Goal: Task Accomplishment & Management: Complete application form

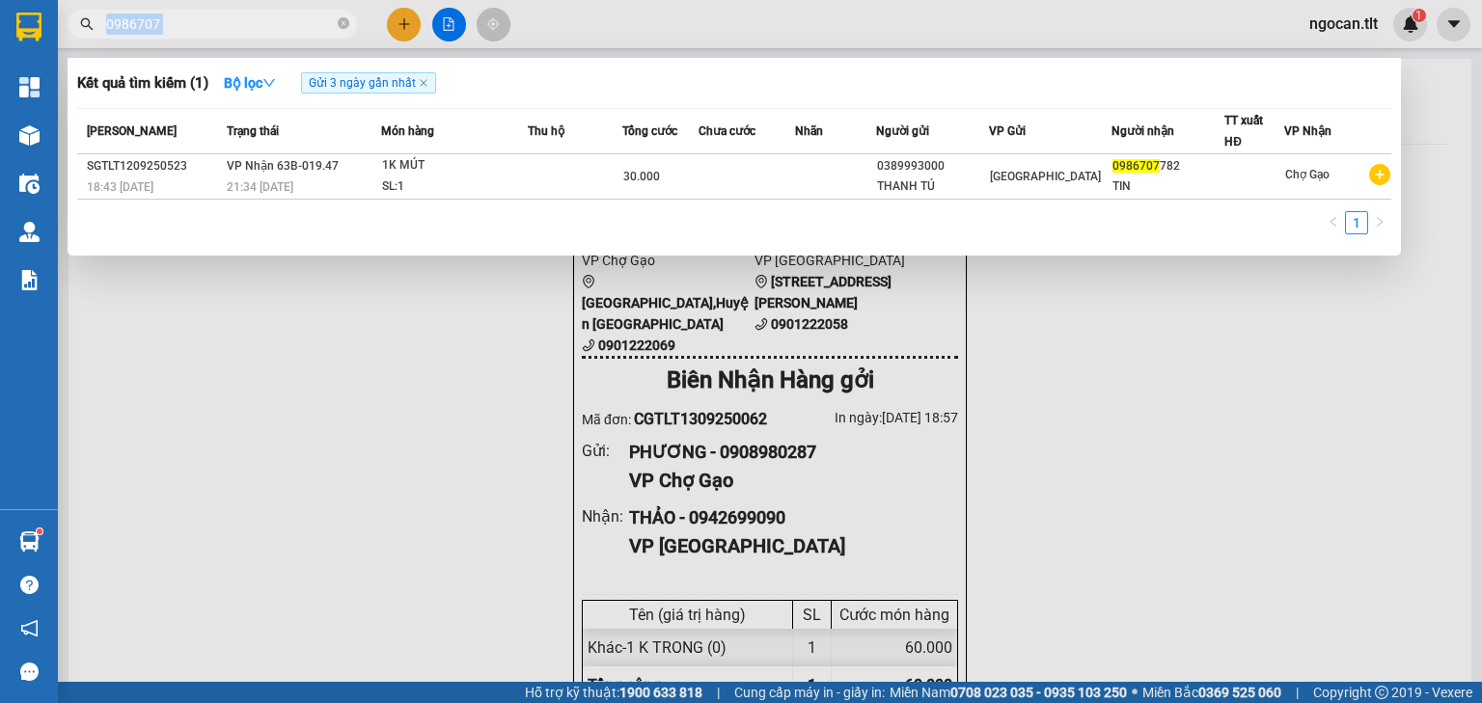
click at [252, 10] on span "0986707" at bounding box center [212, 24] width 289 height 29
click at [343, 23] on span "0986707" at bounding box center [212, 24] width 289 height 29
click at [336, 23] on span "0986707" at bounding box center [212, 24] width 289 height 29
click at [347, 22] on icon "close-circle" at bounding box center [344, 23] width 12 height 12
type input "1268"
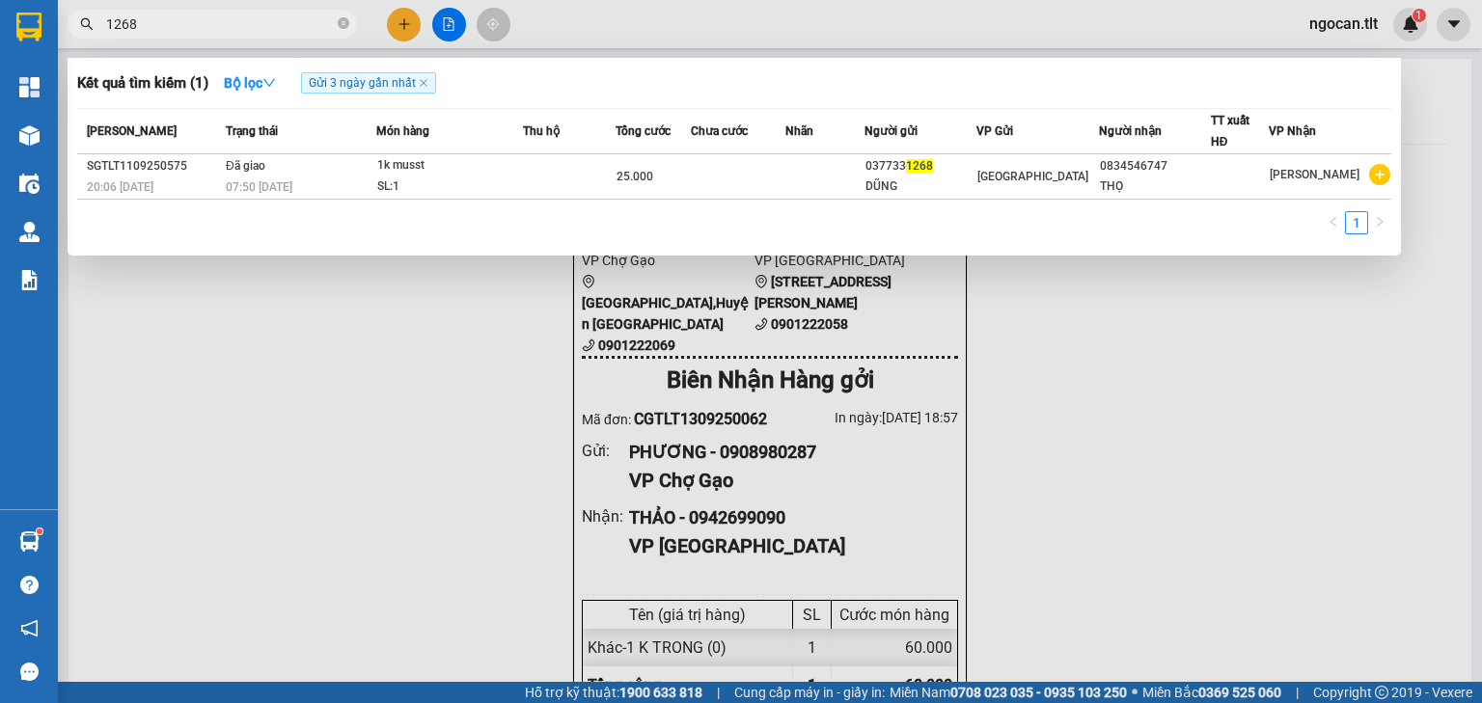
click at [345, 23] on icon "close-circle" at bounding box center [344, 23] width 12 height 12
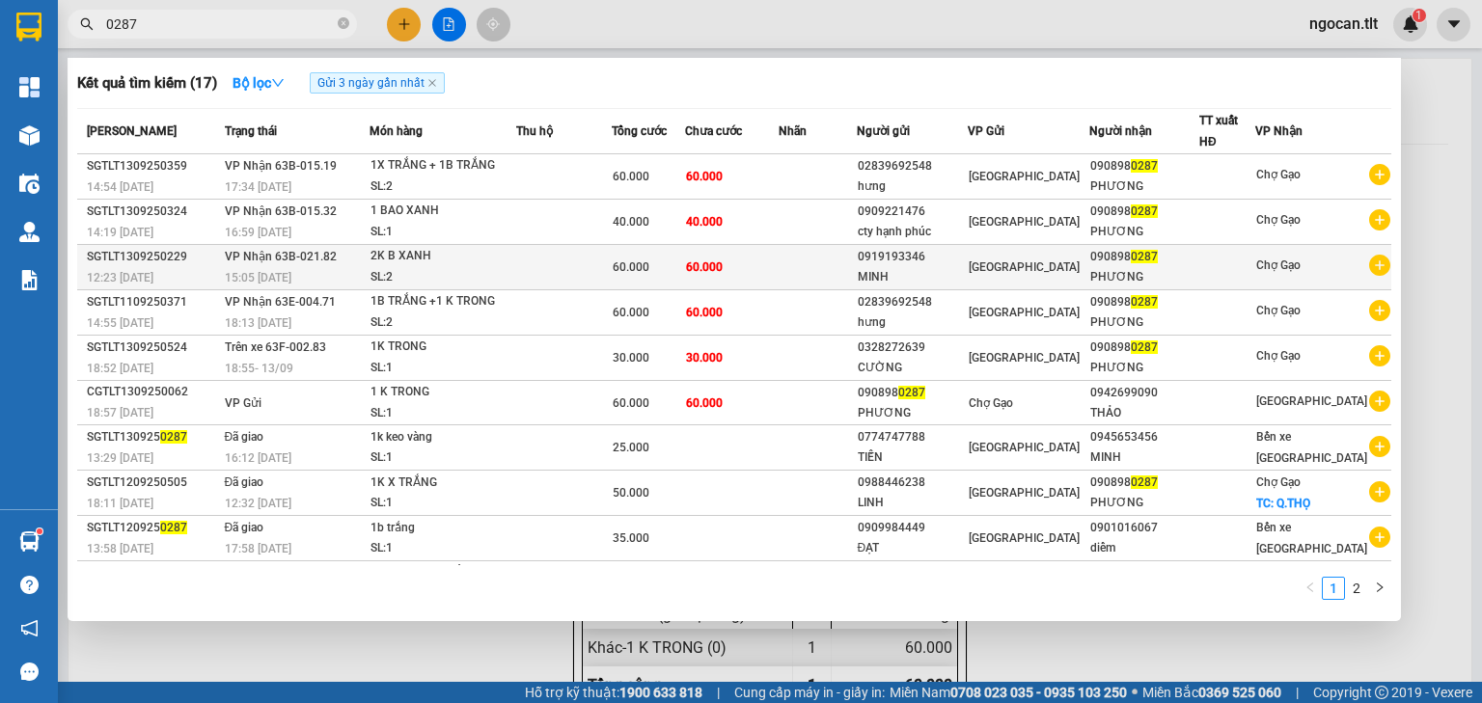
type input "0287"
click at [934, 267] on div "MINH" at bounding box center [912, 277] width 110 height 20
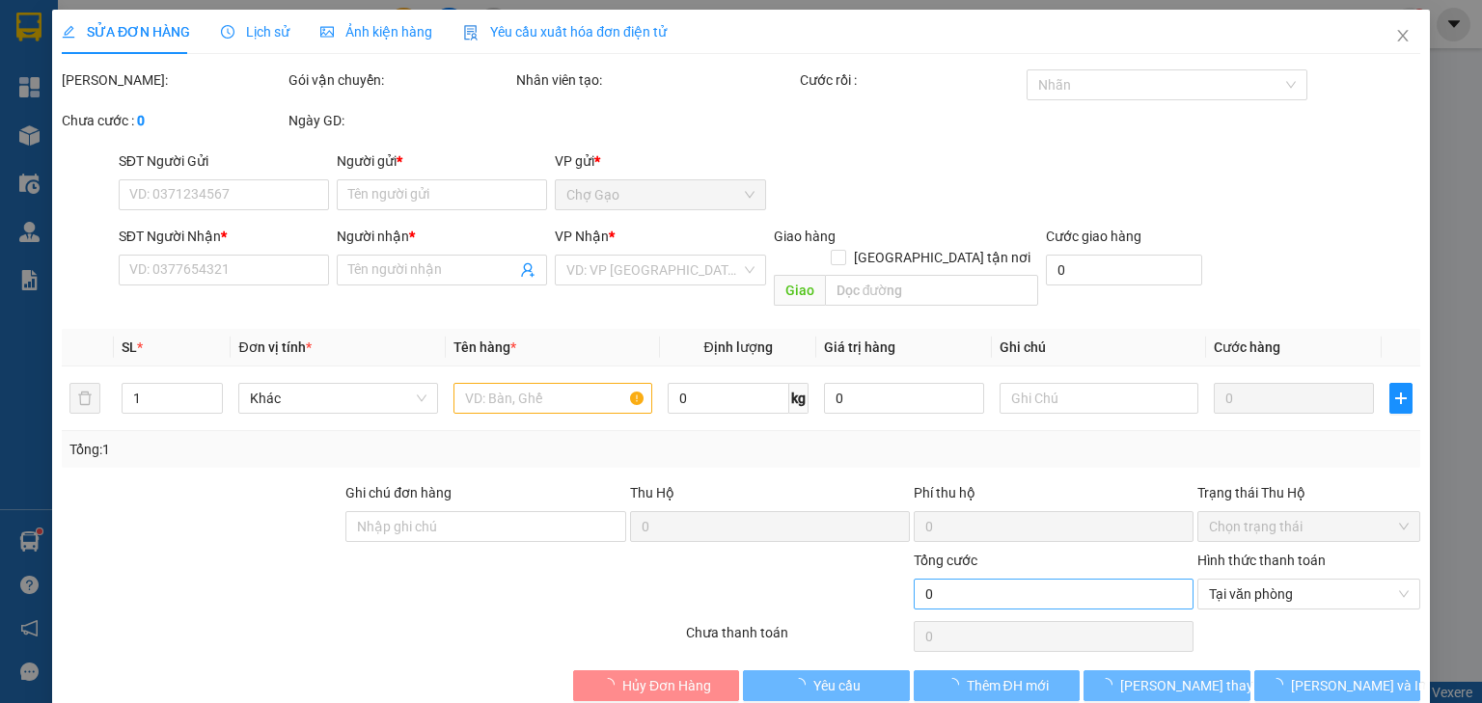
type input "0919193346"
type input "MINH"
type input "0908980287"
type input "PHƯƠNG"
type input "60.000"
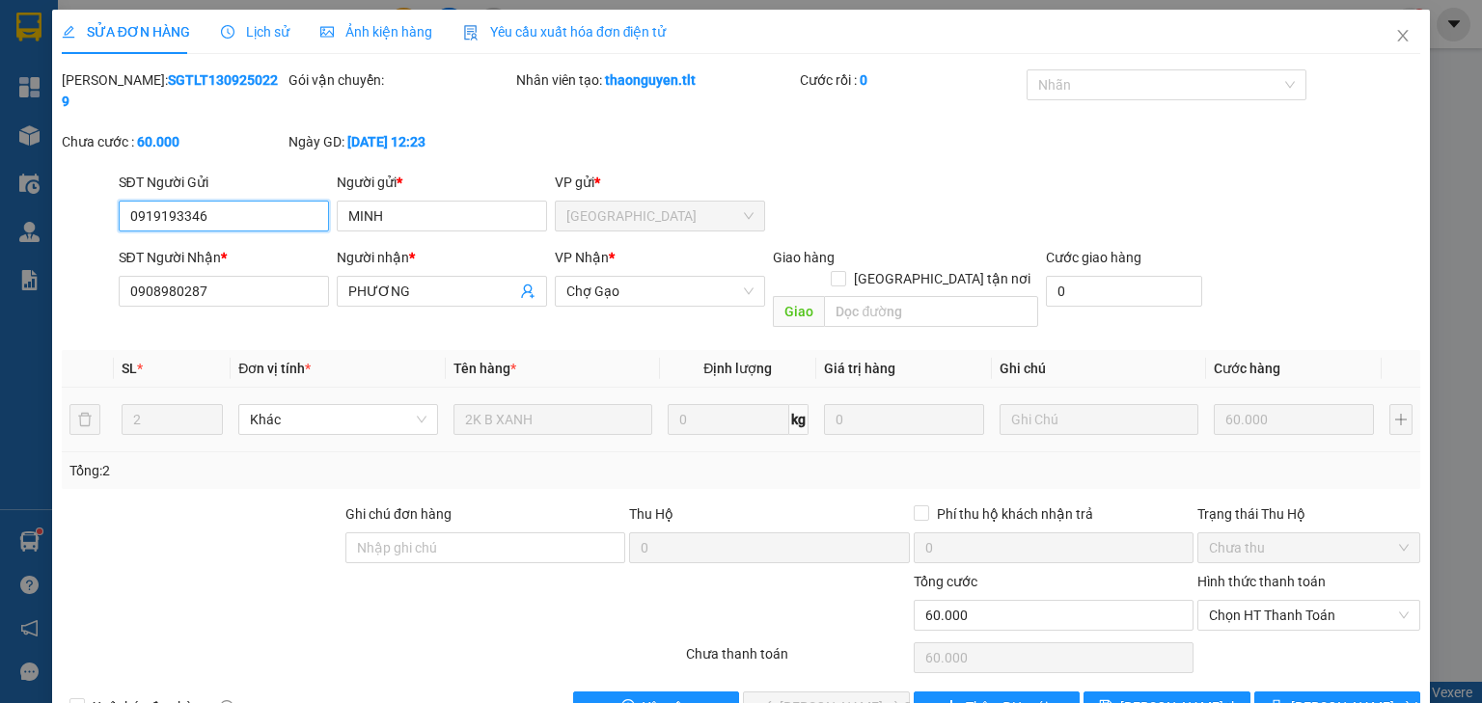
drag, startPoint x: 1277, startPoint y: 575, endPoint x: 1276, endPoint y: 590, distance: 15.5
click at [1277, 601] on span "Chọn HT Thanh Toán" at bounding box center [1309, 615] width 200 height 29
click at [1263, 602] on div "Tại văn phòng" at bounding box center [1298, 610] width 222 height 31
type input "0"
click at [830, 696] on span "[PERSON_NAME] và Giao hàng" at bounding box center [871, 706] width 185 height 21
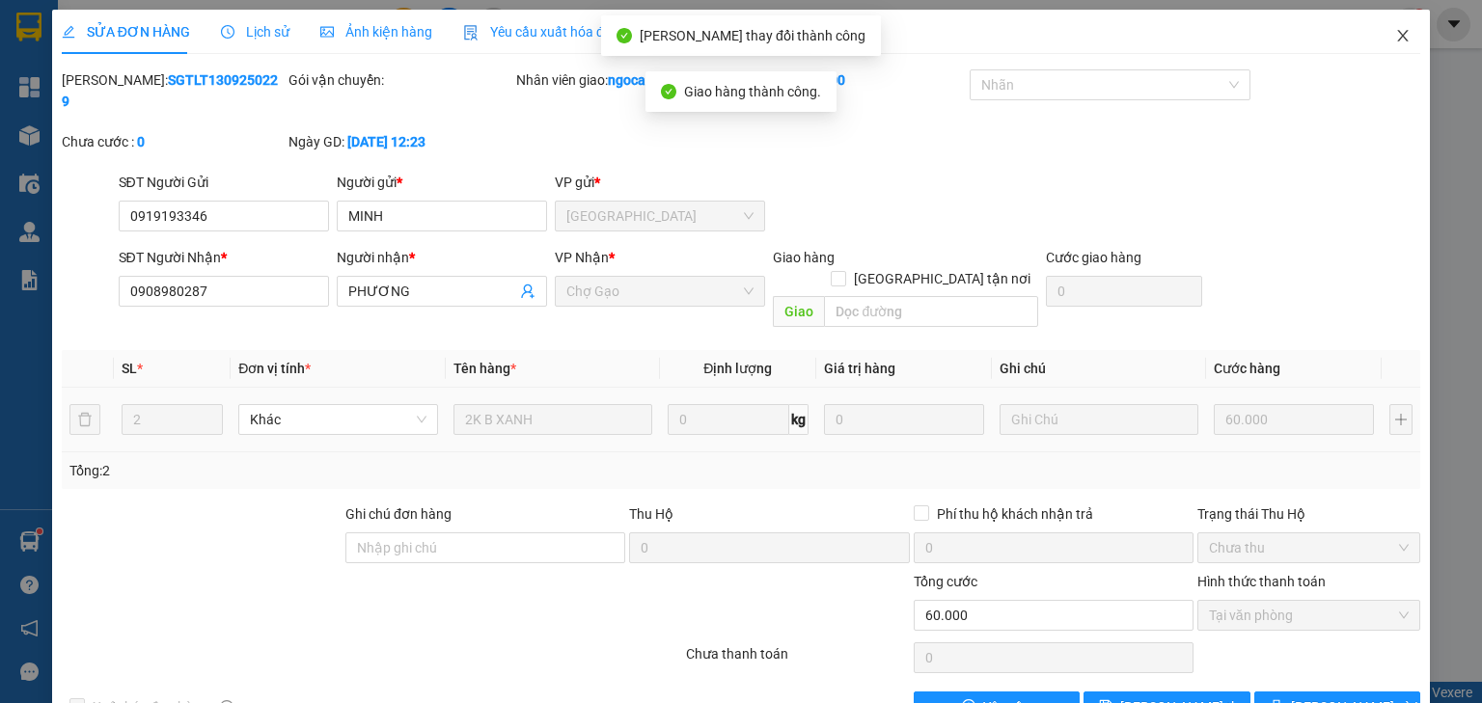
click at [1395, 29] on icon "close" at bounding box center [1402, 35] width 15 height 15
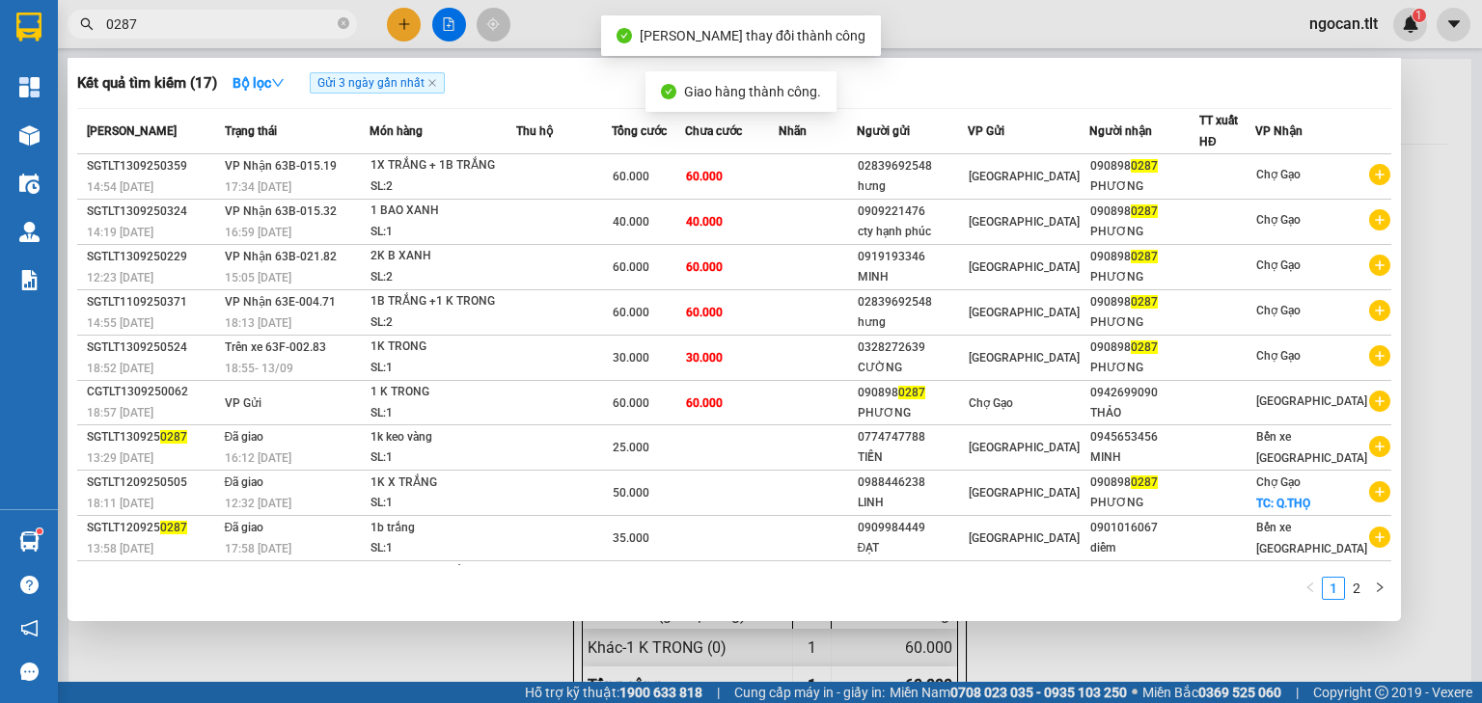
click at [247, 15] on input "0287" at bounding box center [220, 24] width 228 height 21
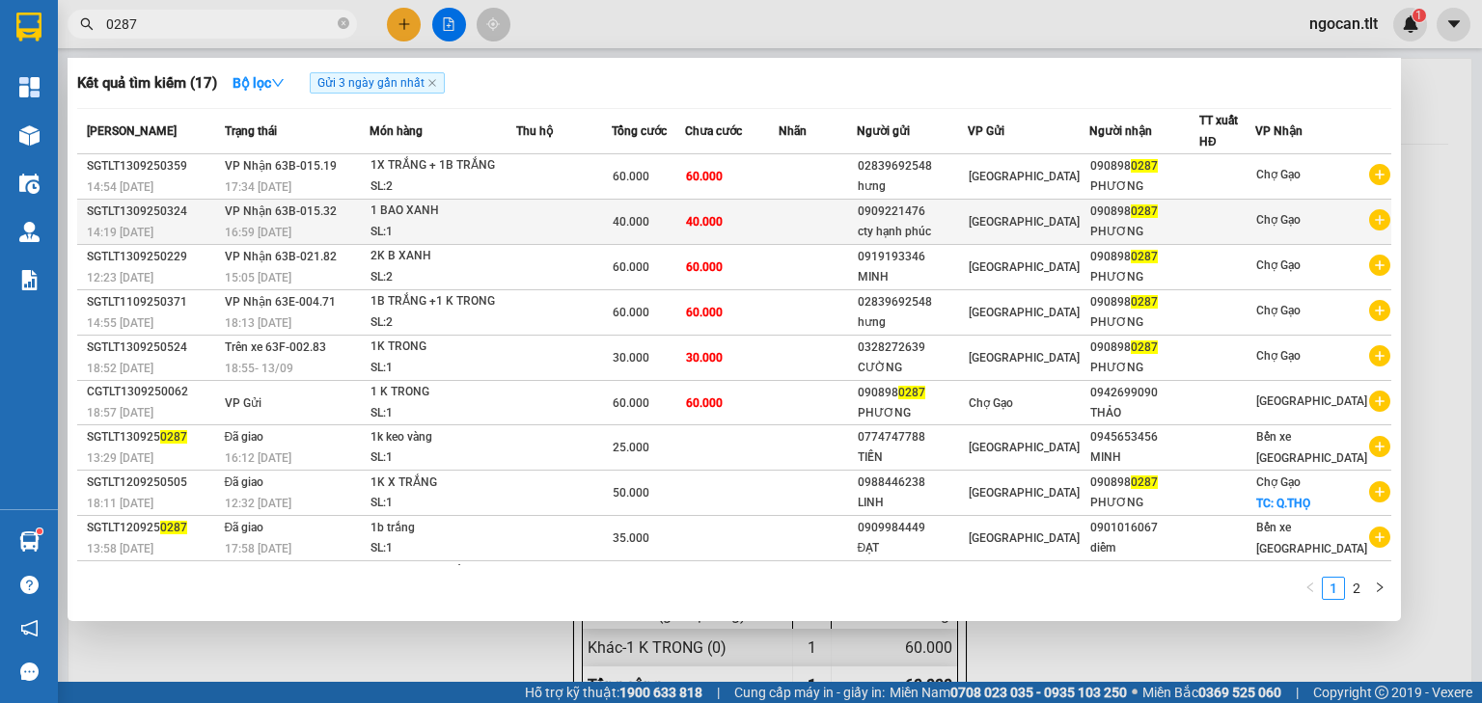
click at [778, 223] on td "40.000" at bounding box center [732, 222] width 94 height 45
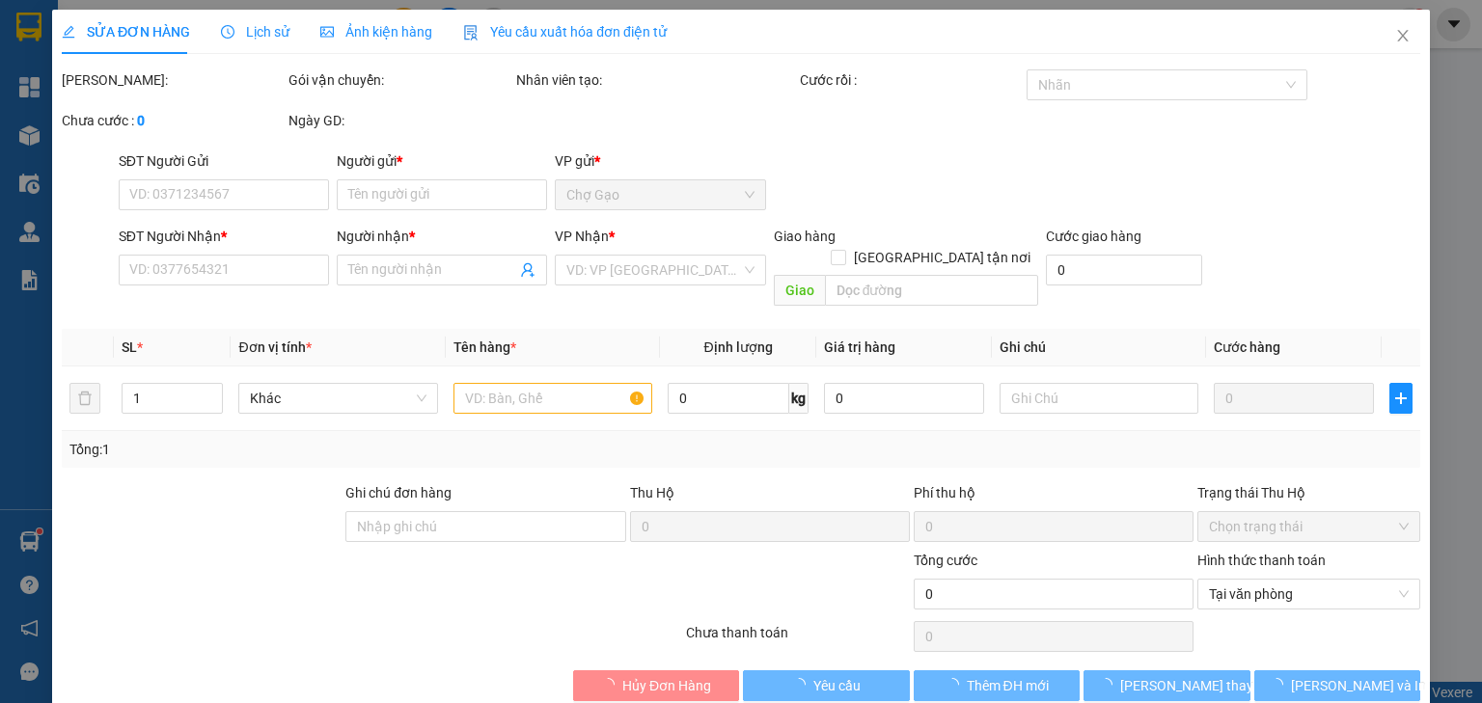
type input "0909221476"
type input "cty hạnh phúc"
type input "0908980287"
type input "PHƯƠNG"
type input "40.000"
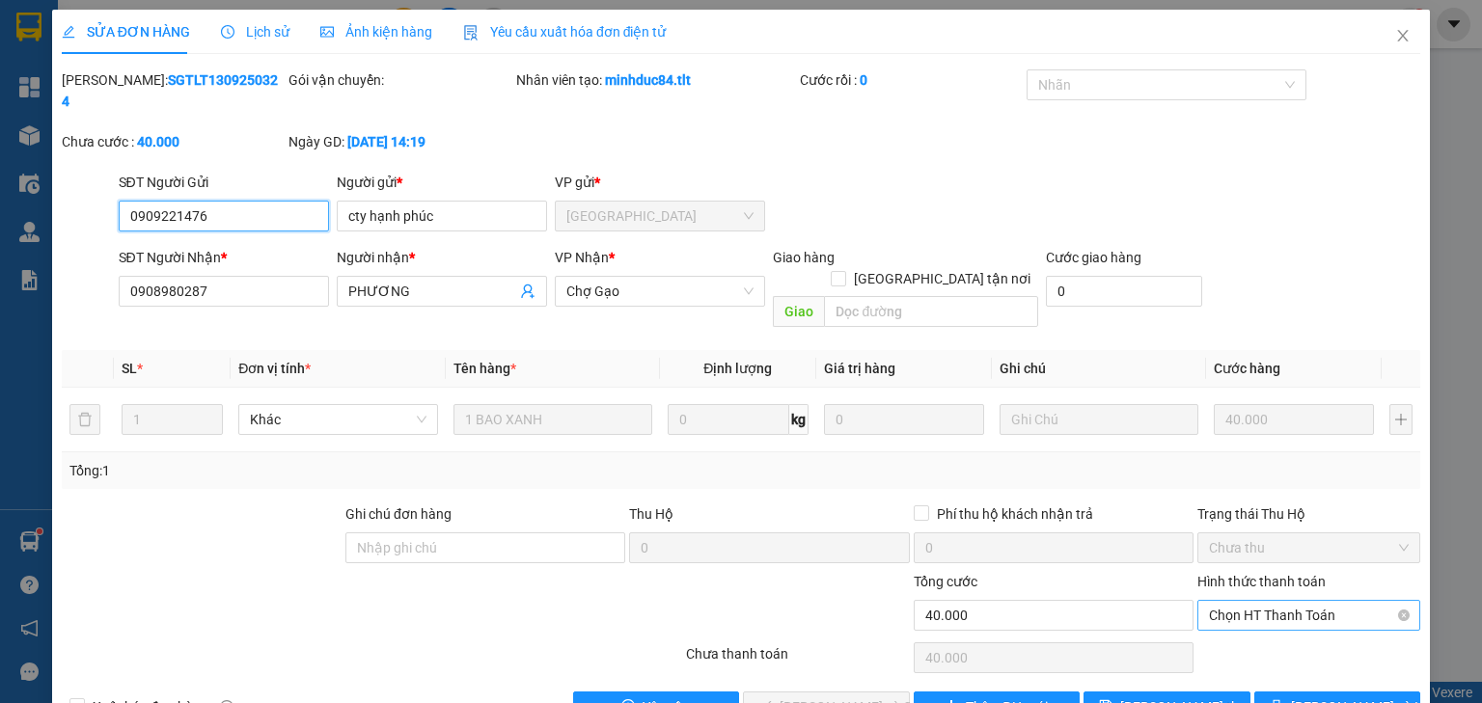
click at [1254, 601] on span "Chọn HT Thanh Toán" at bounding box center [1309, 615] width 200 height 29
drag, startPoint x: 1250, startPoint y: 612, endPoint x: 904, endPoint y: 702, distance: 357.9
click at [1243, 612] on div "Tại văn phòng" at bounding box center [1298, 610] width 199 height 21
type input "0"
click at [818, 696] on span "[PERSON_NAME] và Giao hàng" at bounding box center [871, 706] width 185 height 21
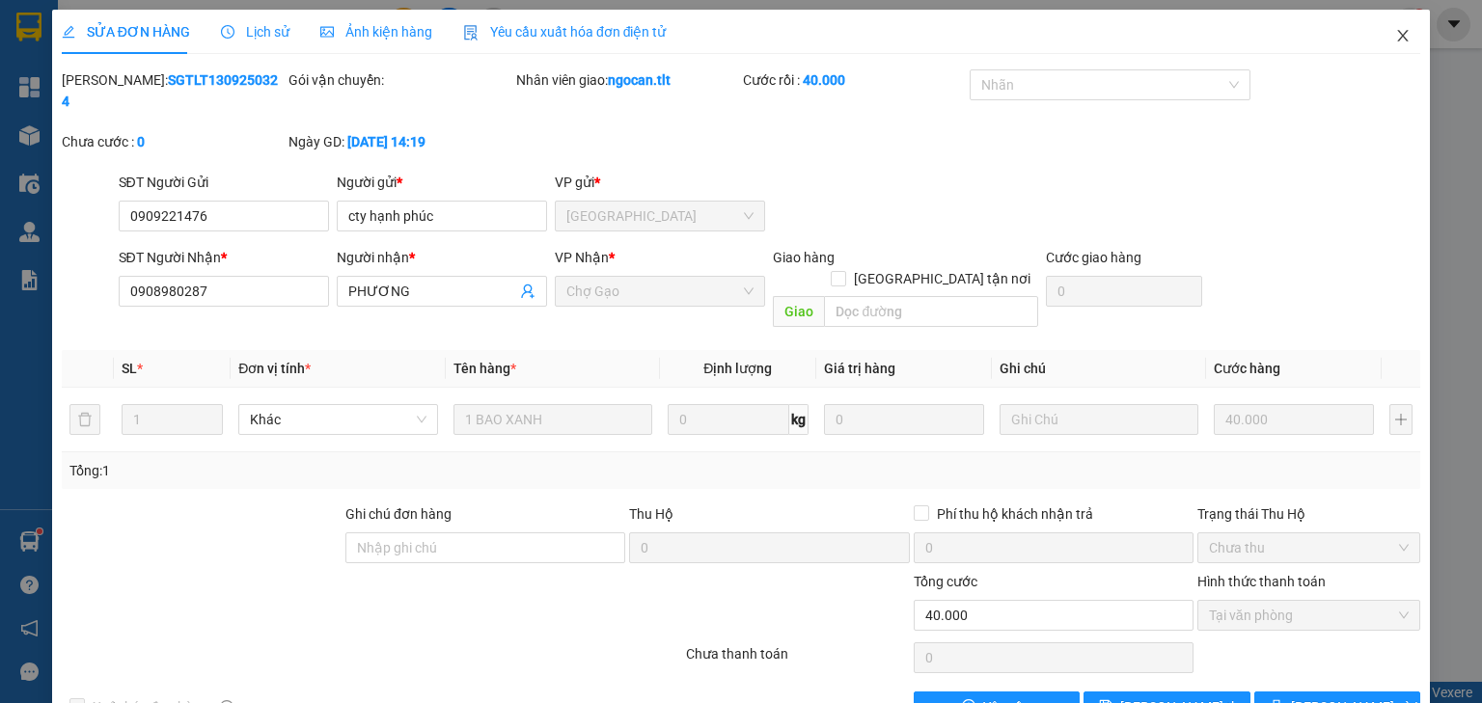
click at [1392, 46] on span "Close" at bounding box center [1402, 37] width 54 height 54
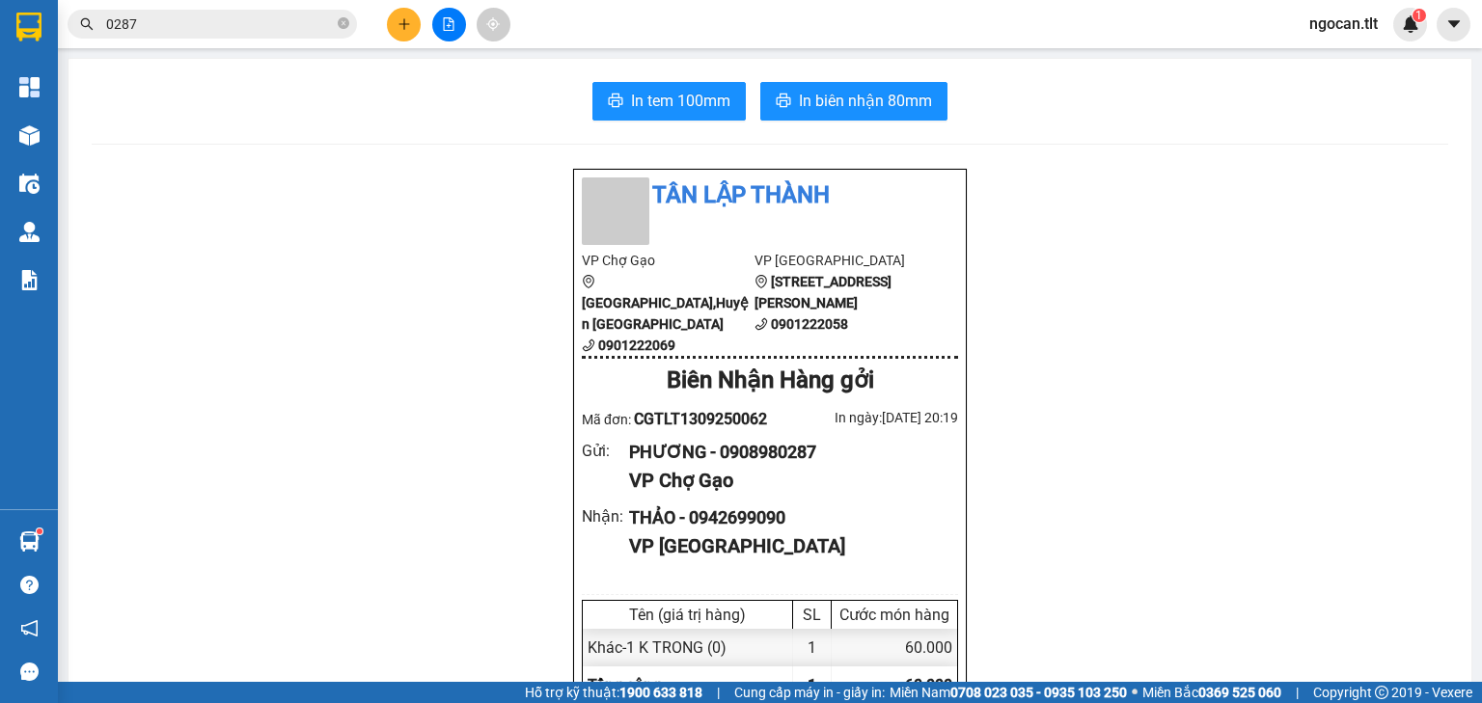
click at [203, 4] on div "Kết quả tìm kiếm ( 17 ) Bộ lọc Gửi 3 ngày gần nhất Mã ĐH Trạng thái Món hàng Th…" at bounding box center [741, 24] width 1482 height 48
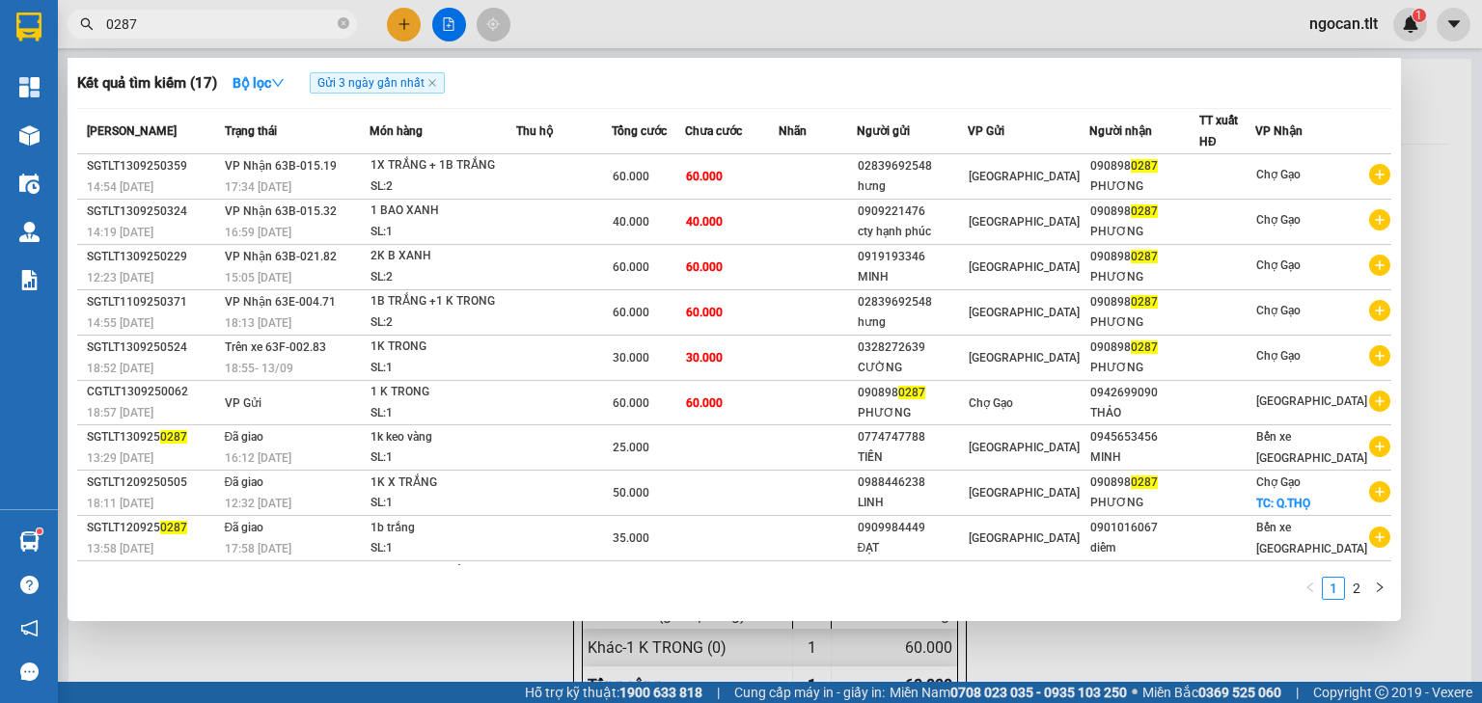
drag, startPoint x: 208, startPoint y: 19, endPoint x: 430, endPoint y: 73, distance: 228.3
click at [208, 19] on input "0287" at bounding box center [220, 24] width 228 height 21
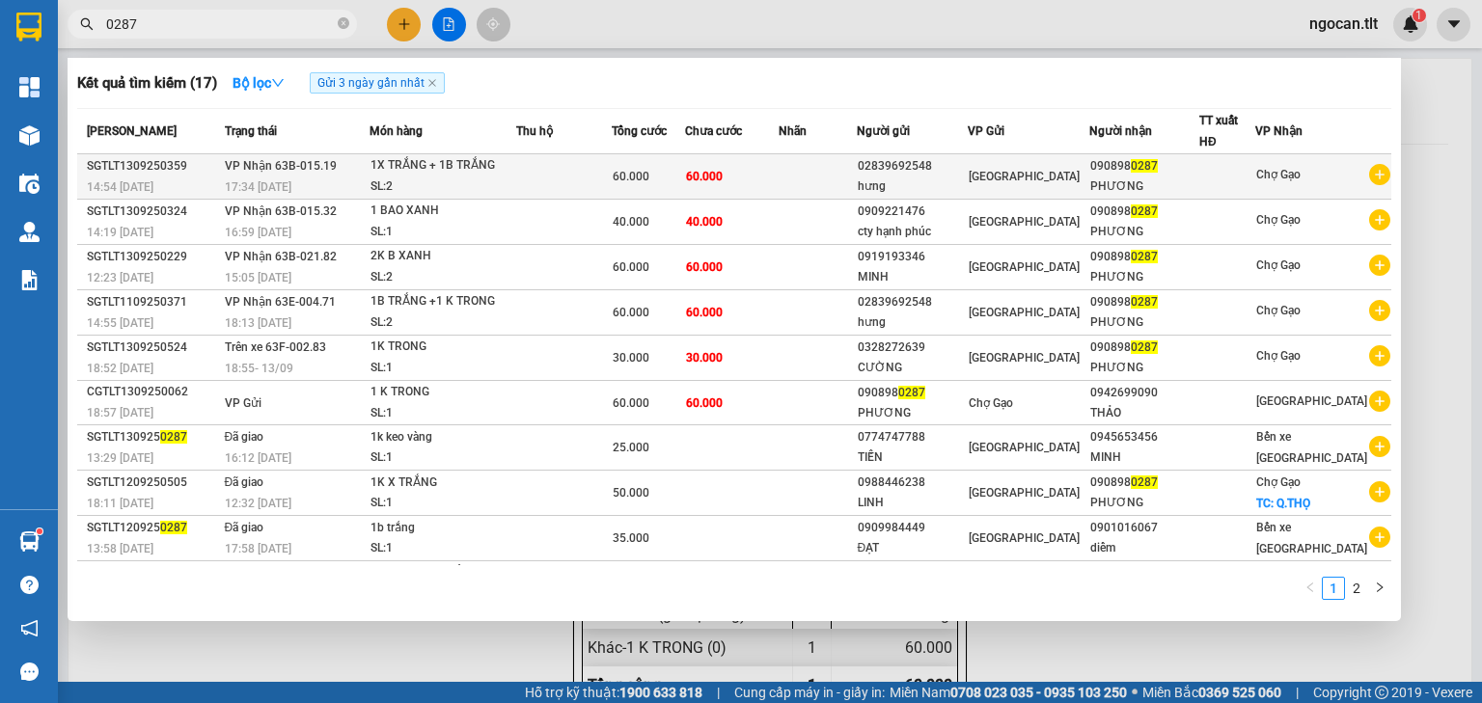
click at [583, 166] on td at bounding box center [563, 176] width 95 height 45
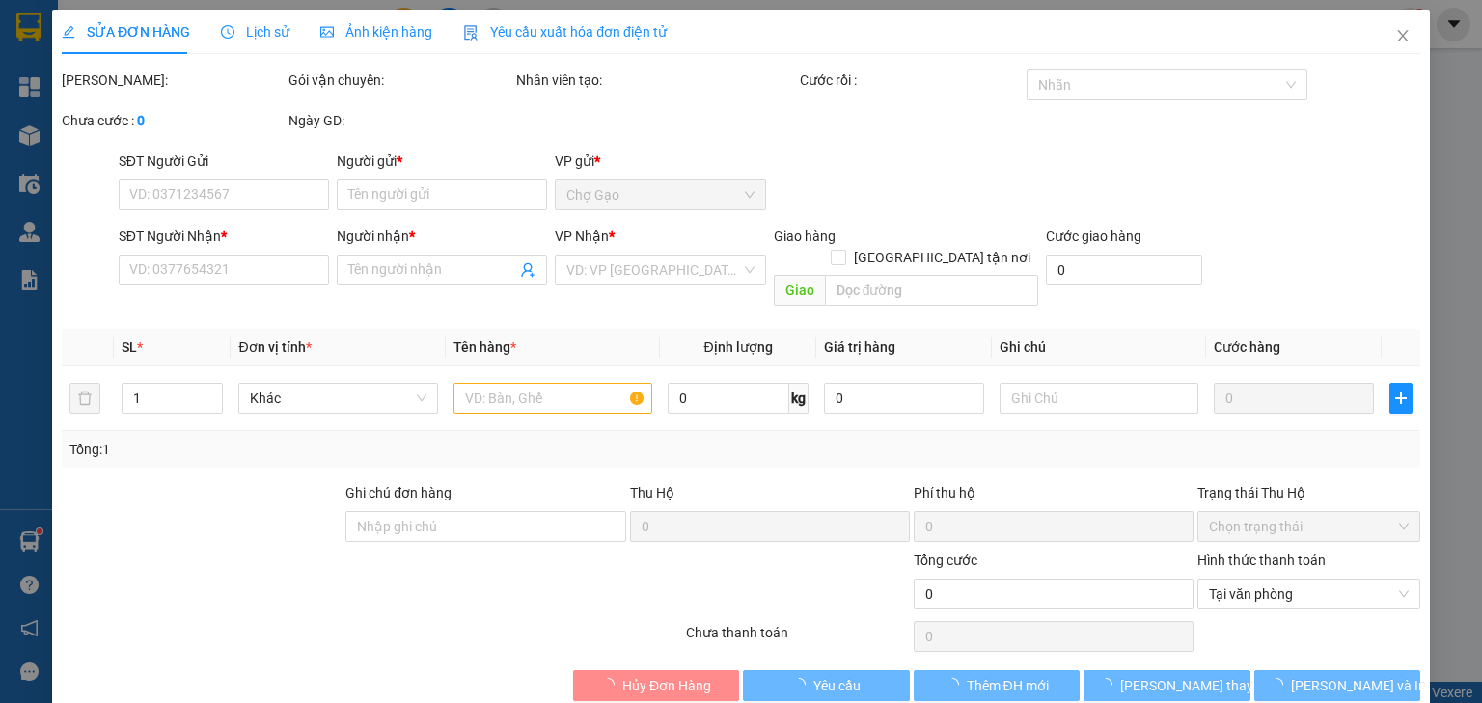
type input "02839692548"
type input "hưng"
type input "0908980287"
type input "PHƯƠNG"
type input "60.000"
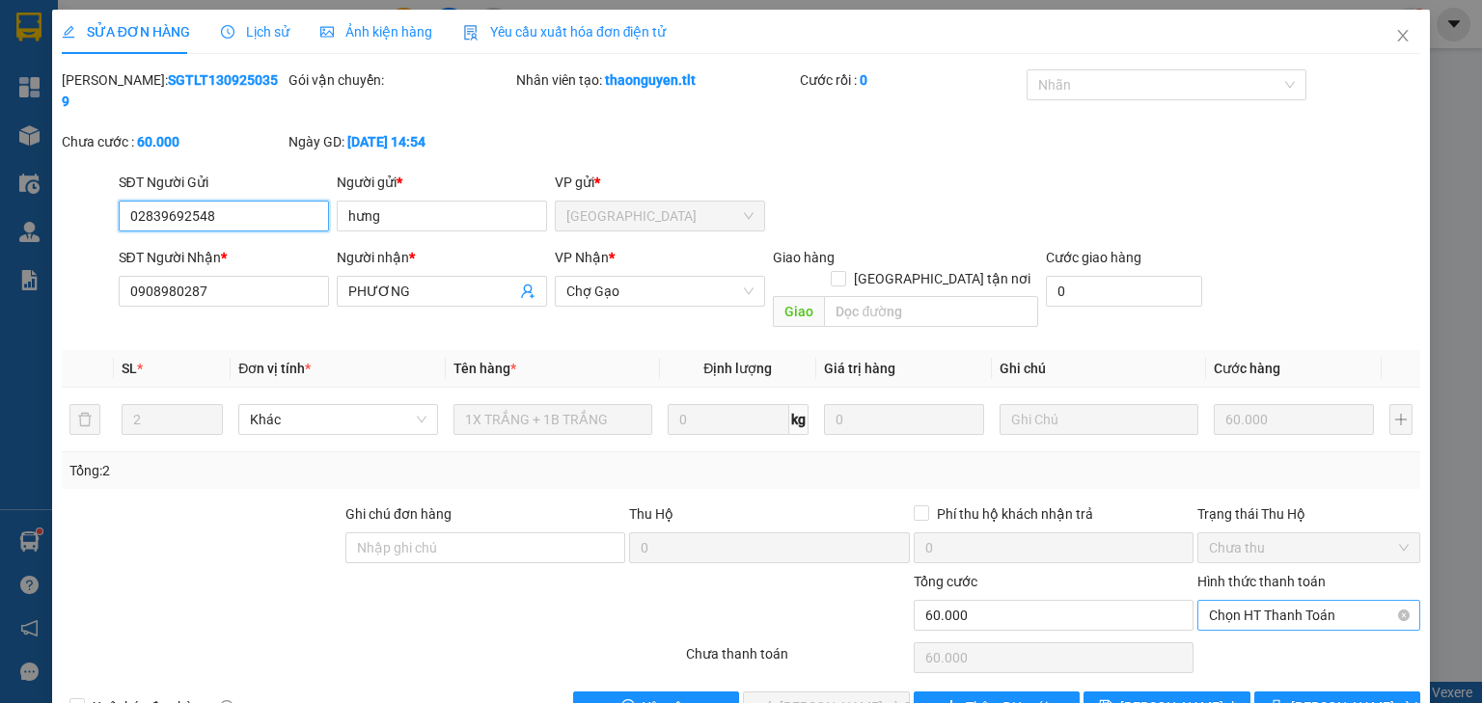
drag, startPoint x: 1282, startPoint y: 566, endPoint x: 1281, endPoint y: 585, distance: 18.4
click at [1282, 601] on span "Chọn HT Thanh Toán" at bounding box center [1309, 615] width 200 height 29
click at [1274, 608] on div "Tại văn phòng" at bounding box center [1298, 610] width 199 height 21
type input "0"
click at [851, 692] on button "[PERSON_NAME] và Giao hàng" at bounding box center [826, 707] width 167 height 31
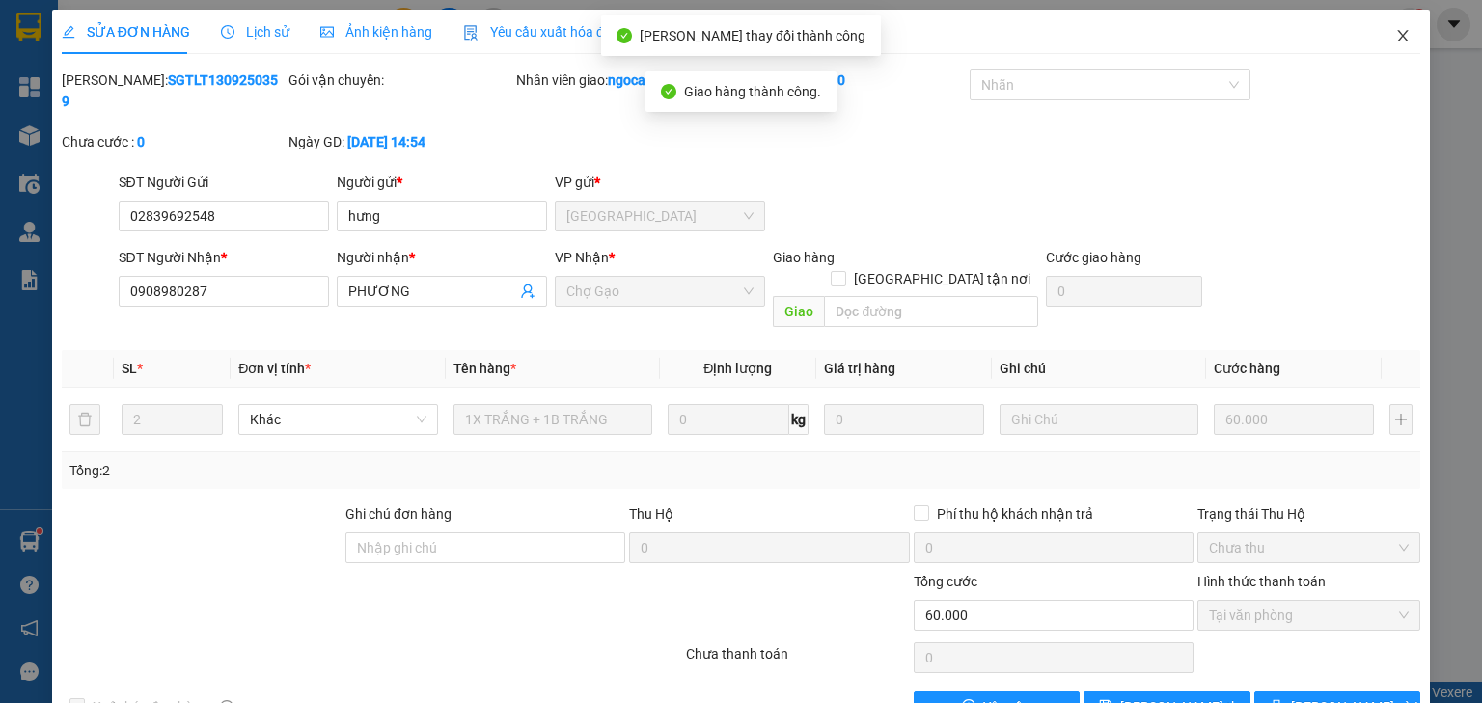
click at [1395, 37] on icon "close" at bounding box center [1402, 35] width 15 height 15
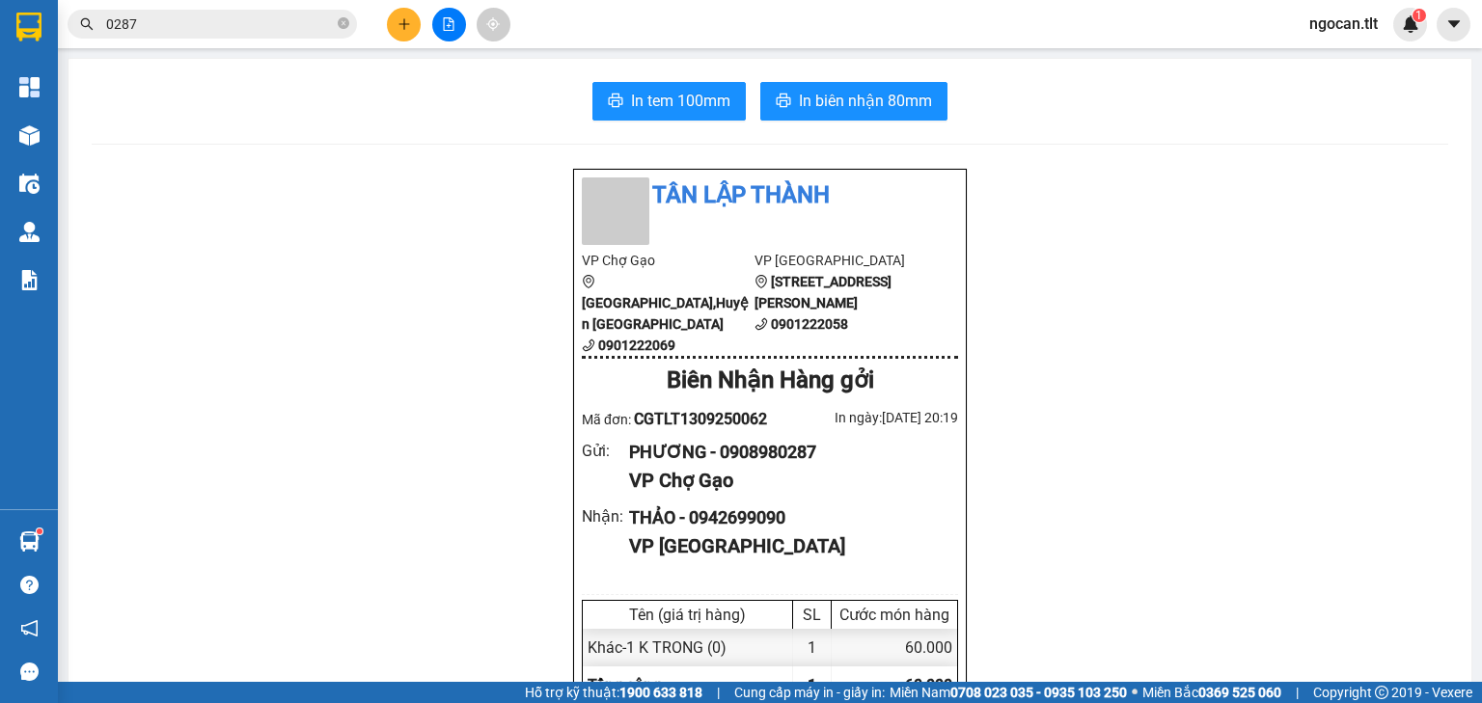
click at [181, 18] on input "0287" at bounding box center [220, 24] width 228 height 21
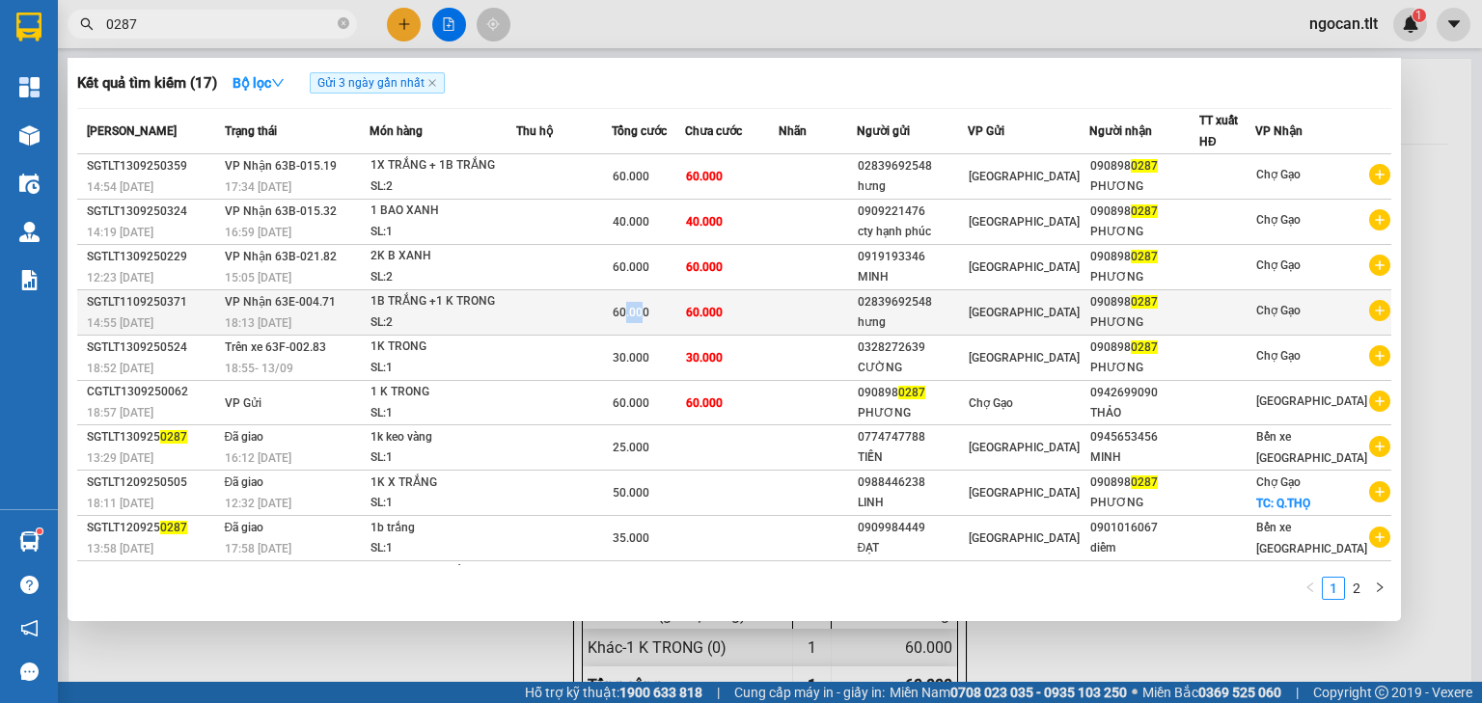
drag, startPoint x: 640, startPoint y: 306, endPoint x: 653, endPoint y: 311, distance: 13.4
click at [649, 311] on span "60.000" at bounding box center [630, 313] width 37 height 14
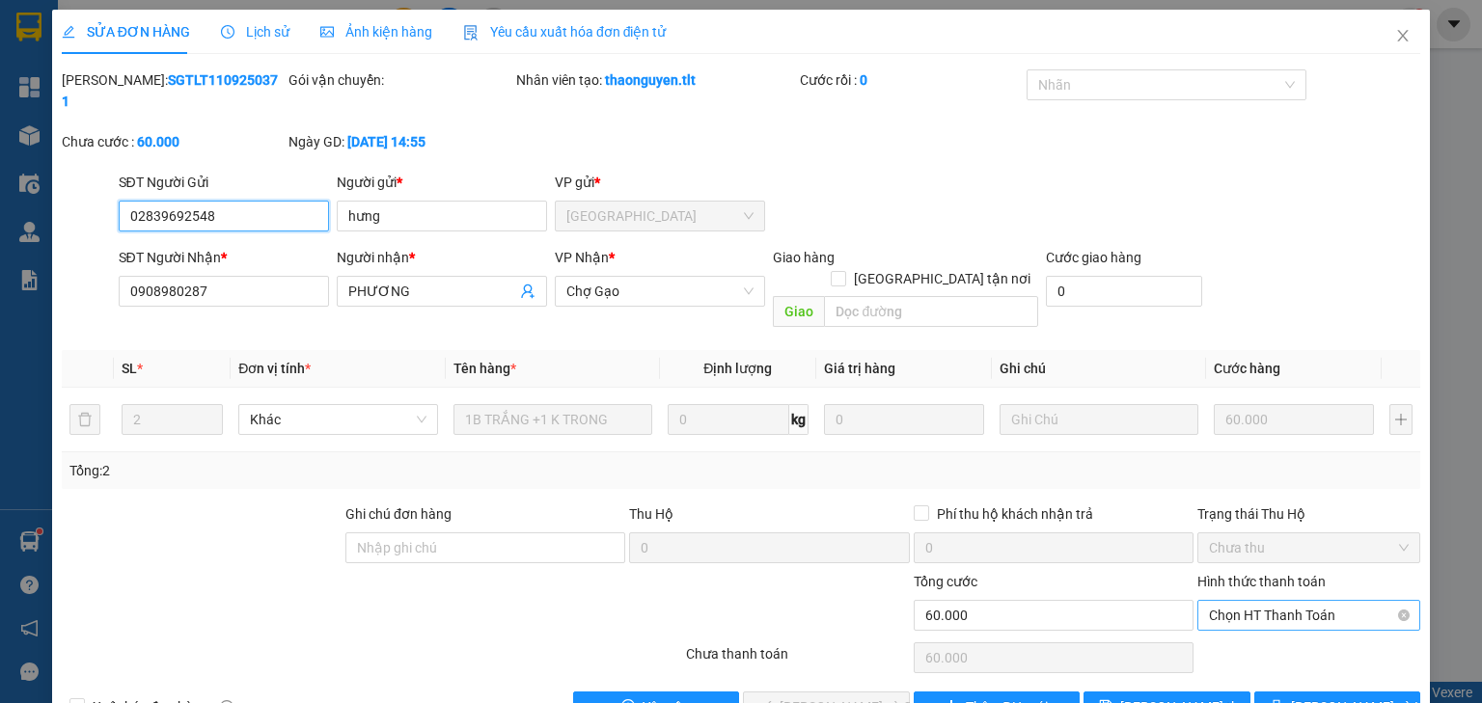
drag, startPoint x: 1261, startPoint y: 564, endPoint x: 1254, endPoint y: 585, distance: 22.3
click at [1260, 601] on span "Chọn HT Thanh Toán" at bounding box center [1309, 615] width 200 height 29
click at [1250, 602] on div "Tại văn phòng" at bounding box center [1298, 610] width 199 height 21
type input "0"
click at [843, 696] on span "[PERSON_NAME] và Giao hàng" at bounding box center [871, 706] width 185 height 21
